Goal: Information Seeking & Learning: Learn about a topic

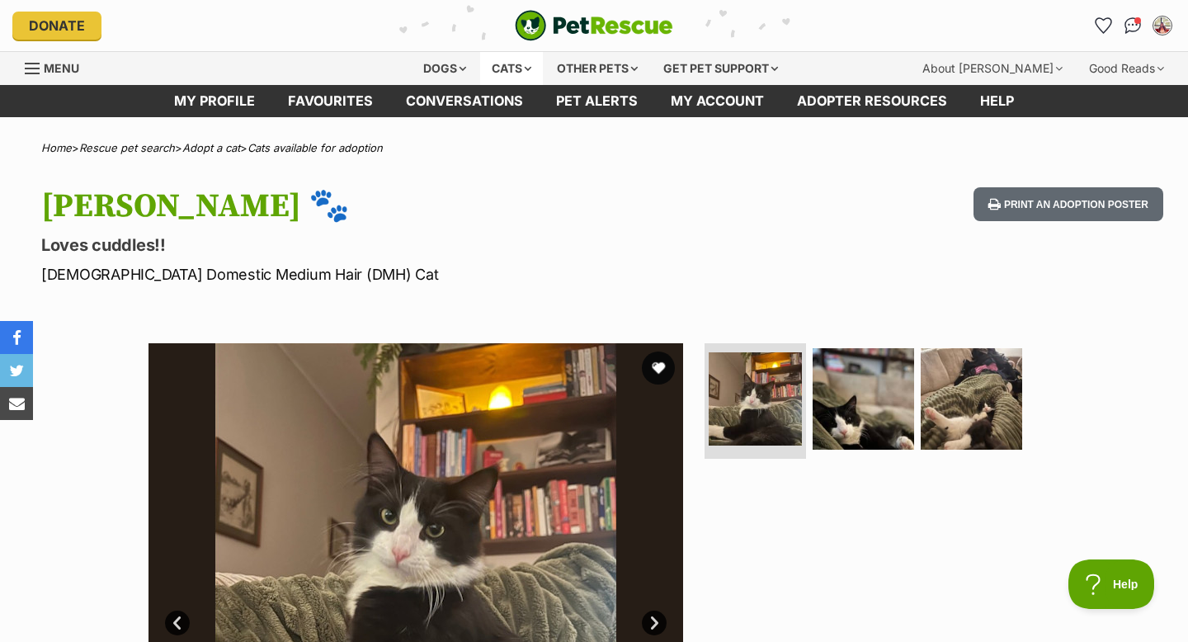
click at [511, 65] on div "Cats" at bounding box center [511, 68] width 63 height 33
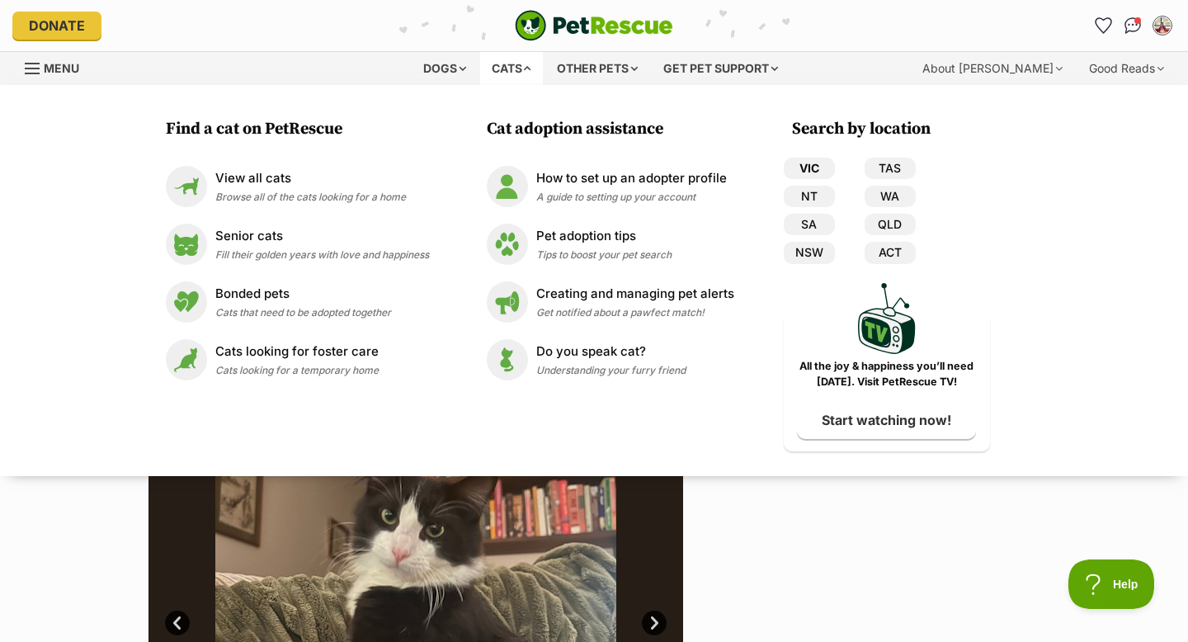
click at [808, 171] on link "VIC" at bounding box center [809, 168] width 51 height 21
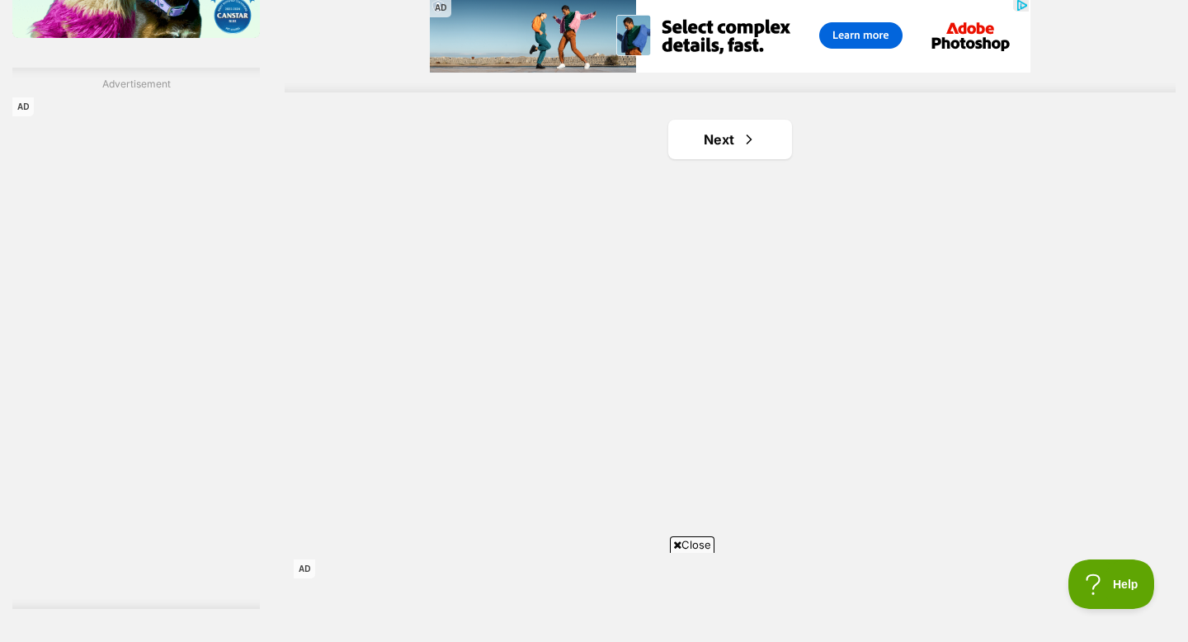
scroll to position [2890, 0]
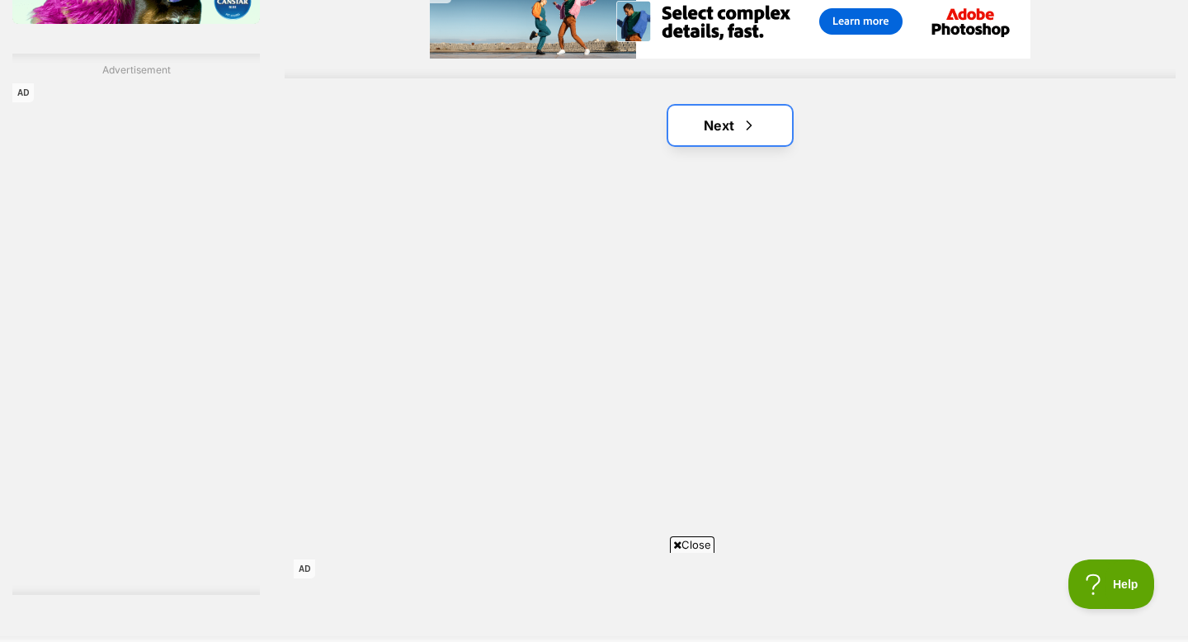
click at [726, 134] on link "Next" at bounding box center [730, 126] width 124 height 40
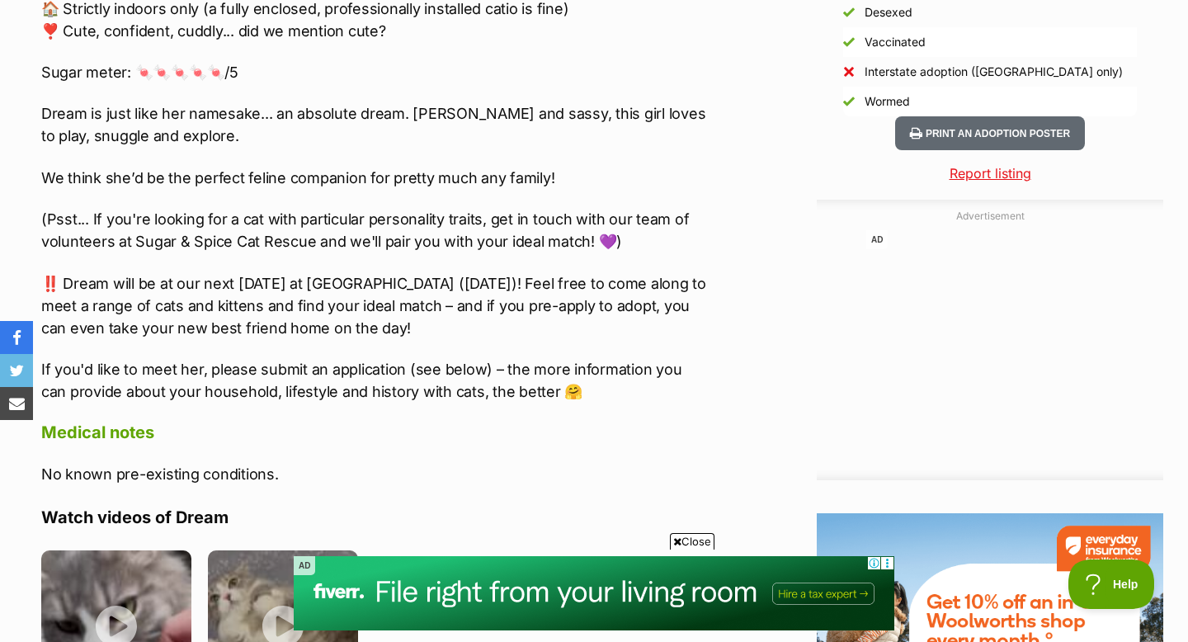
scroll to position [1597, 0]
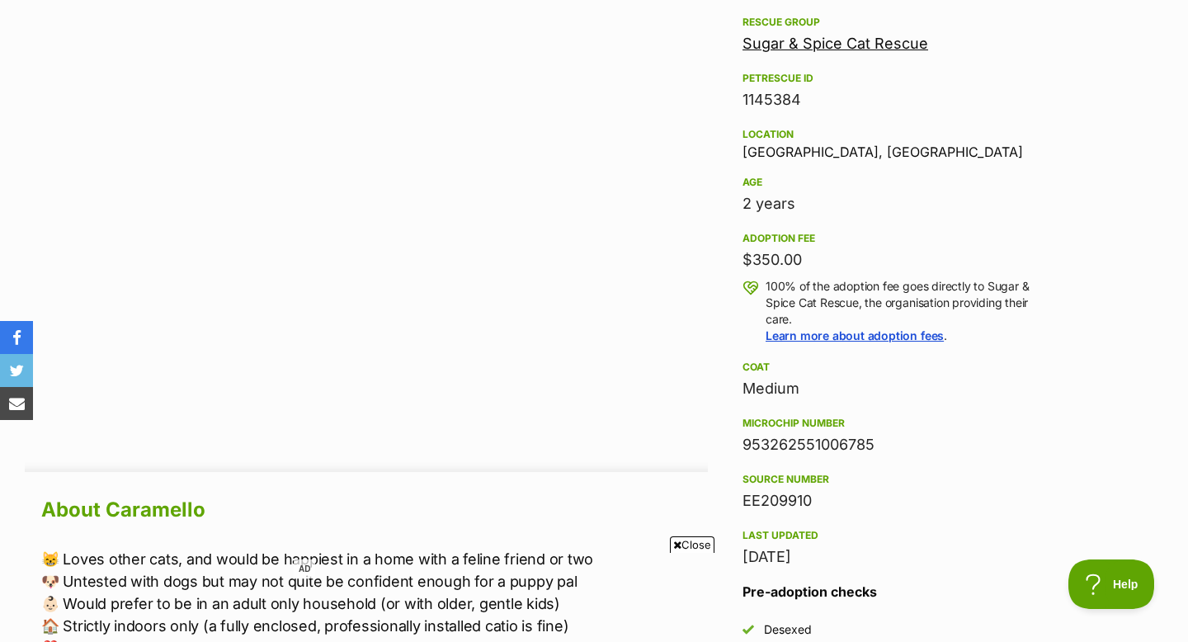
scroll to position [859, 0]
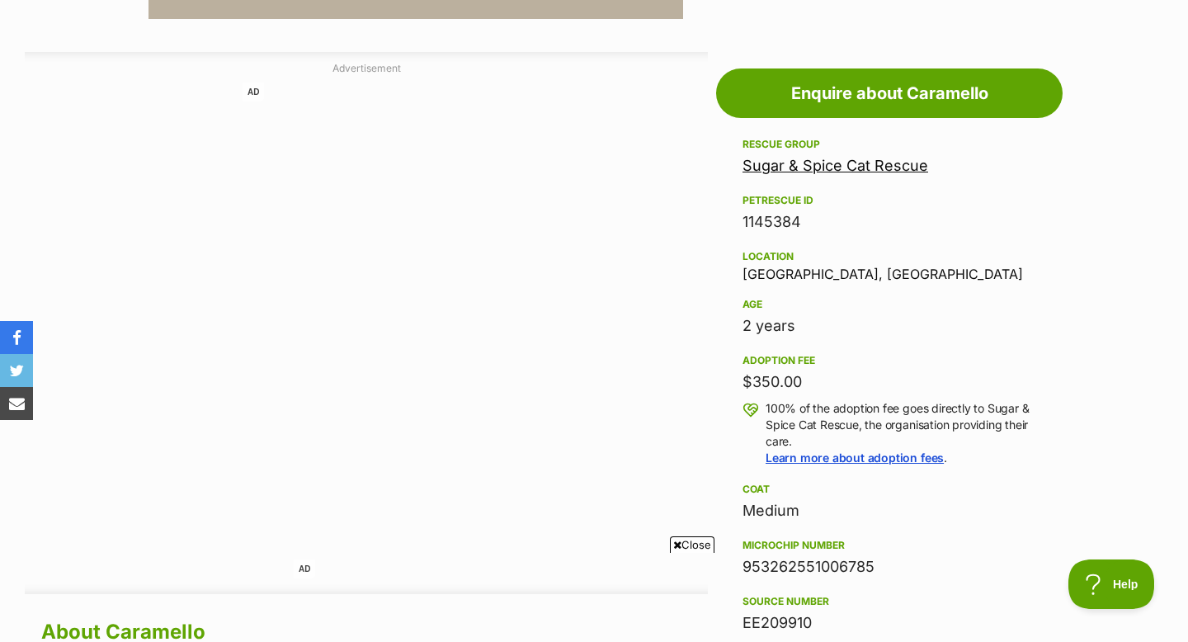
click at [764, 167] on link "Sugar & Spice Cat Rescue" at bounding box center [835, 165] width 186 height 17
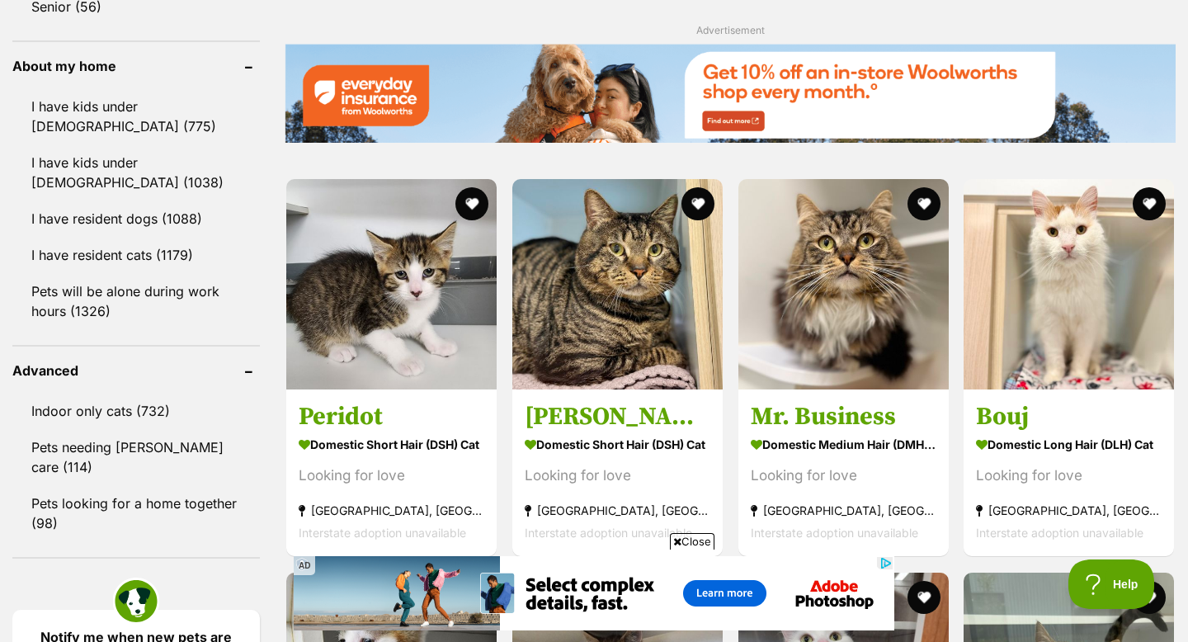
scroll to position [1867, 0]
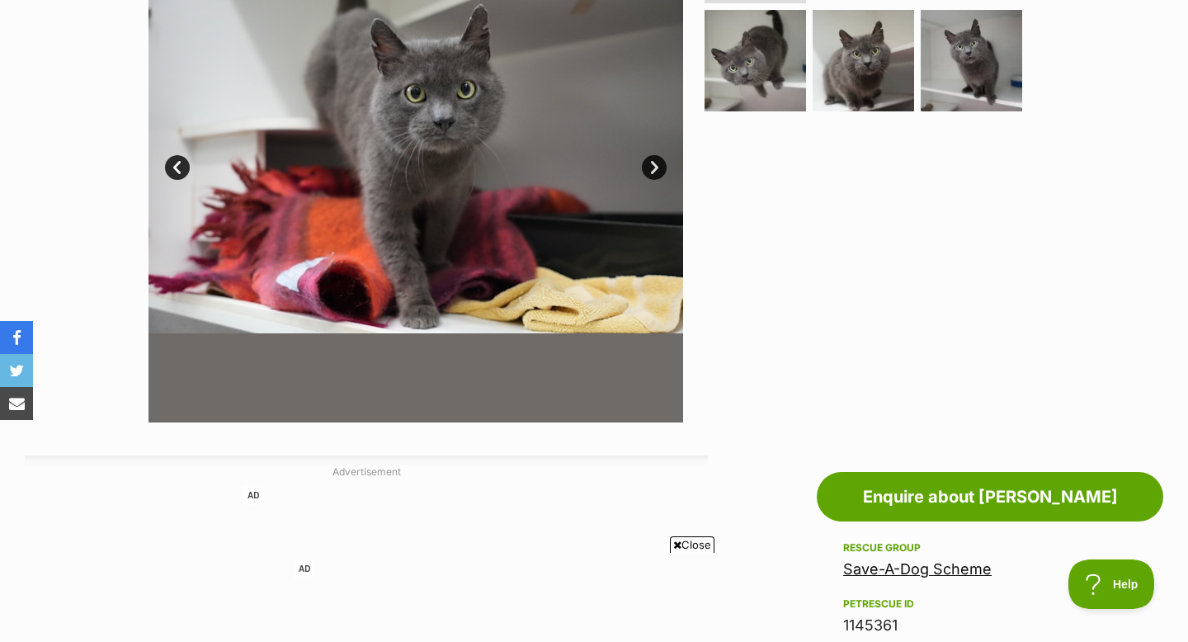
scroll to position [315, 0]
